Goal: Task Accomplishment & Management: Manage account settings

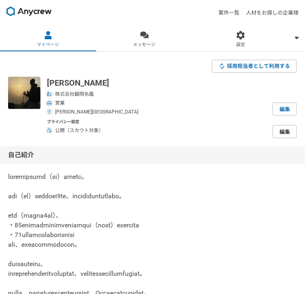
click at [284, 125] on link "編集" at bounding box center [284, 131] width 24 height 13
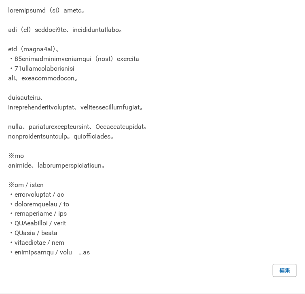
scroll to position [215, 0]
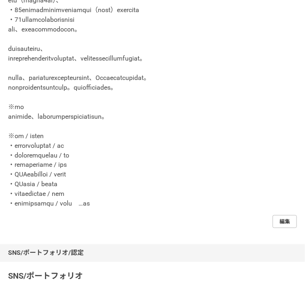
click at [291, 215] on link "編集" at bounding box center [284, 221] width 24 height 13
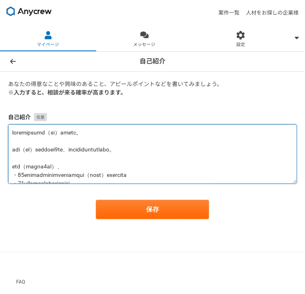
click at [76, 143] on textarea at bounding box center [152, 153] width 289 height 59
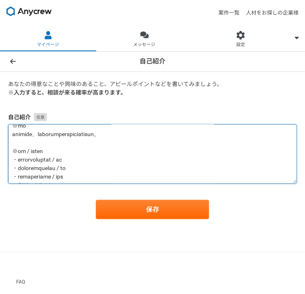
scroll to position [128, 0]
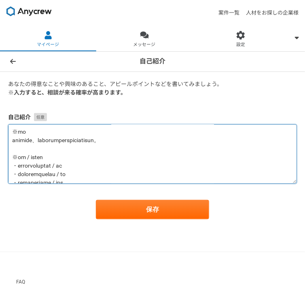
drag, startPoint x: 142, startPoint y: 171, endPoint x: 8, endPoint y: 154, distance: 134.9
click at [8, 154] on textarea at bounding box center [152, 153] width 289 height 59
paste textarea "B社（時価総額[DATE]億円程・リユース業）/ 社長 ・H社（時価総額[DATE]億円程・リユース業） / 社長 ・J社（時価総額[DATE]億円程・メガネ…"
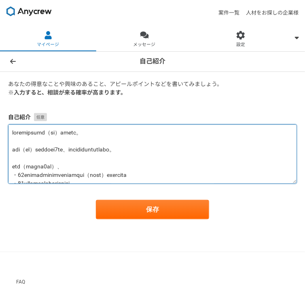
scroll to position [161, 0]
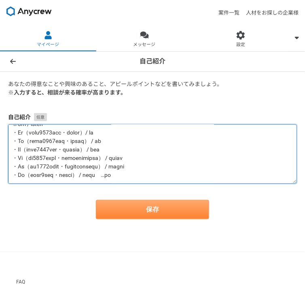
type textarea "loremipsumd（si）ametc。 adi（el）seddoei6te、incididuntutlabo。 etd（magna3al）、 ・40eni…"
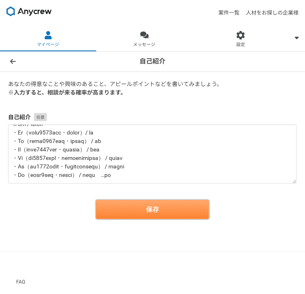
click at [158, 202] on button "保存" at bounding box center [152, 209] width 113 height 19
